Goal: Find specific page/section: Find specific page/section

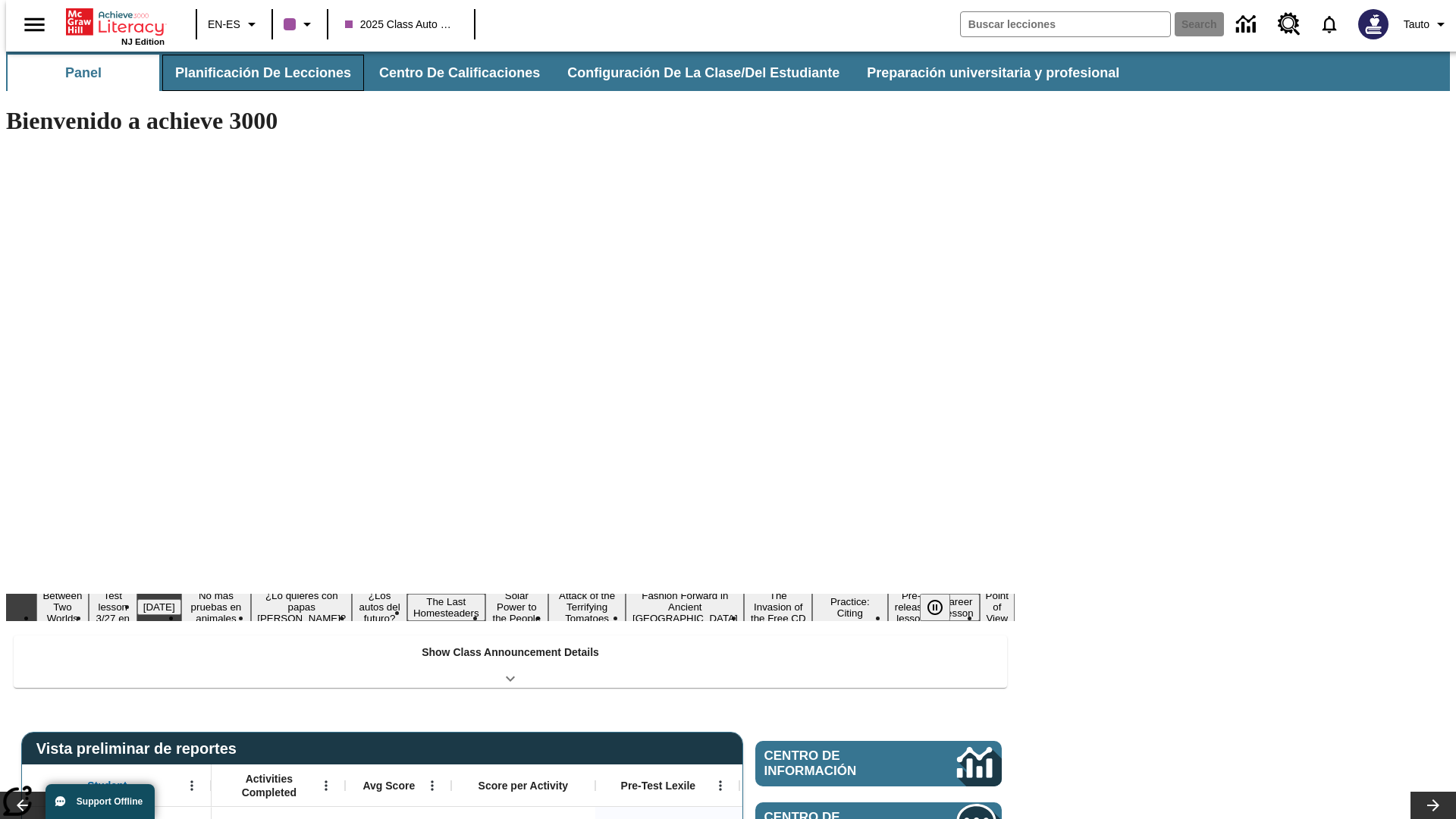
click at [254, 73] on button "Planificación de lecciones" at bounding box center [263, 73] width 202 height 37
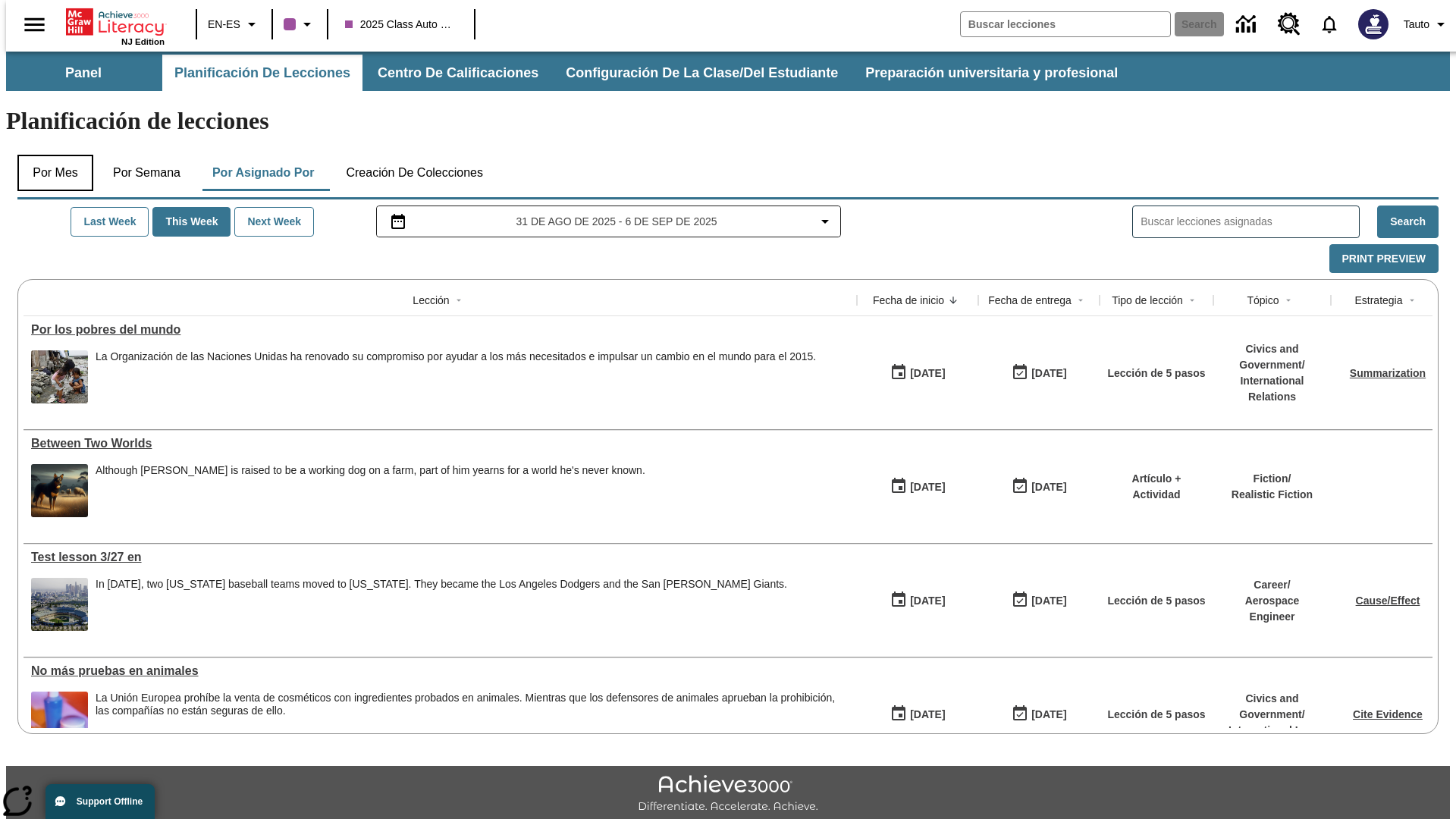
click at [49, 155] on button "Por mes" at bounding box center [55, 173] width 76 height 37
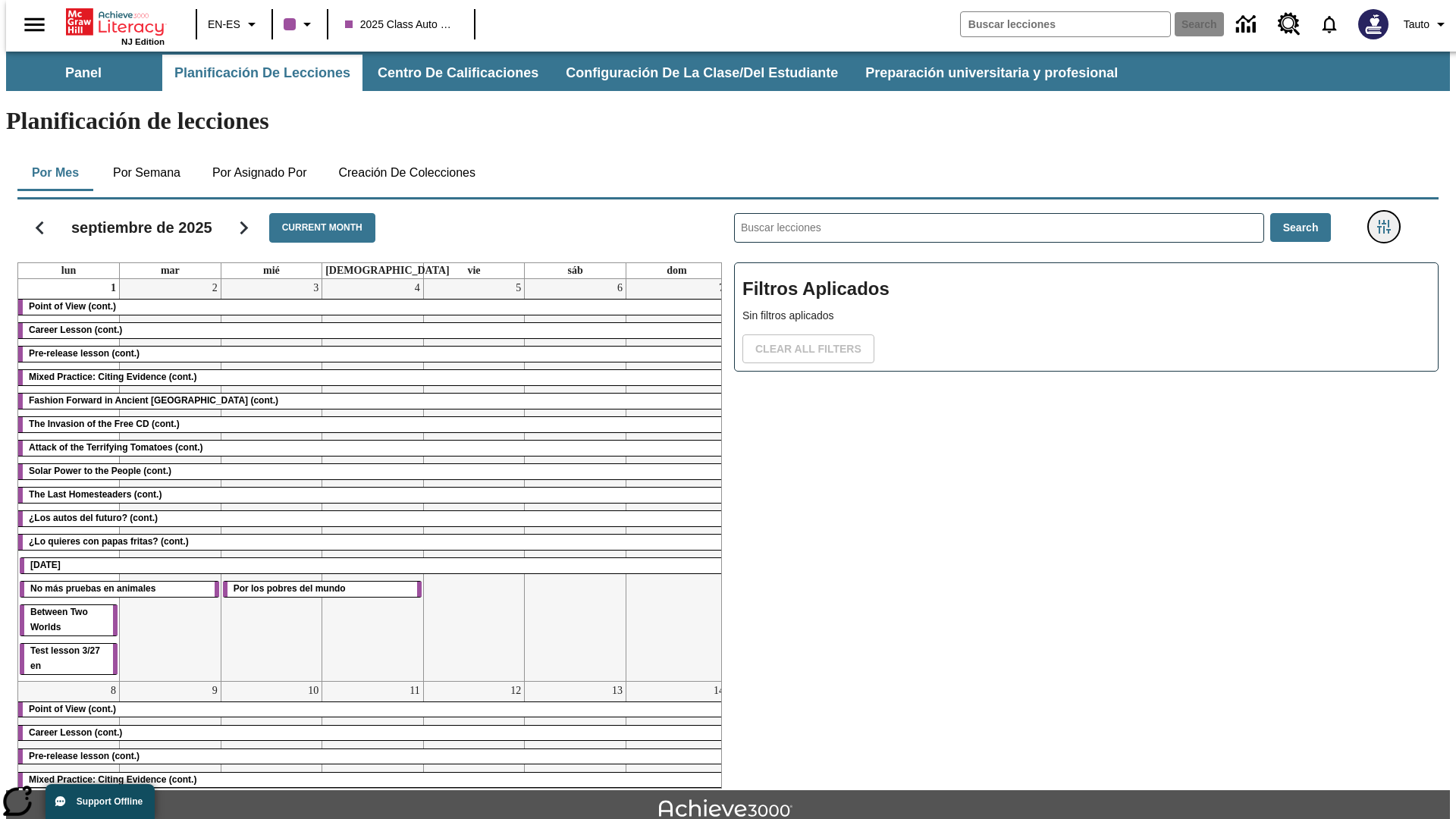
click at [1389, 220] on icon "Menú lateral de filtros" at bounding box center [1384, 227] width 13 height 13
